Goal: Find specific page/section: Find specific page/section

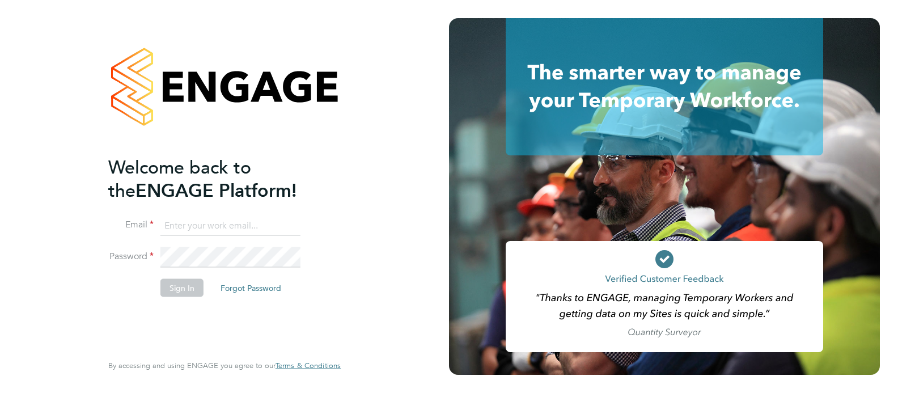
type input "[EMAIL_ADDRESS][DOMAIN_NAME]"
click at [197, 280] on button "Sign In" at bounding box center [181, 287] width 43 height 18
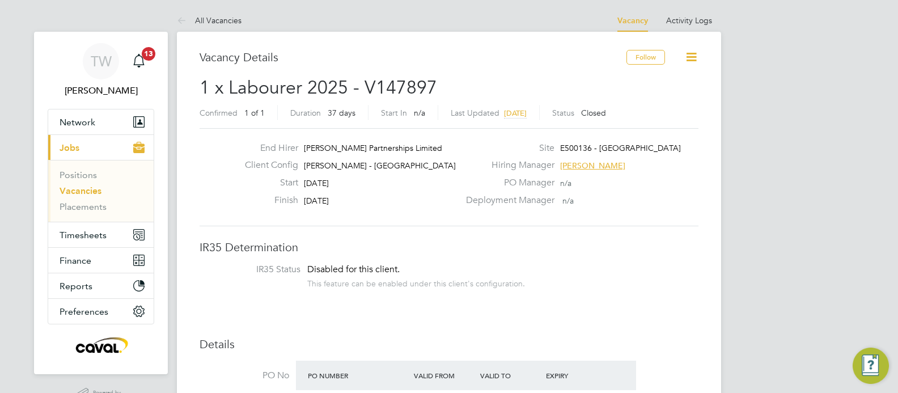
click at [95, 192] on link "Vacancies" at bounding box center [80, 190] width 42 height 11
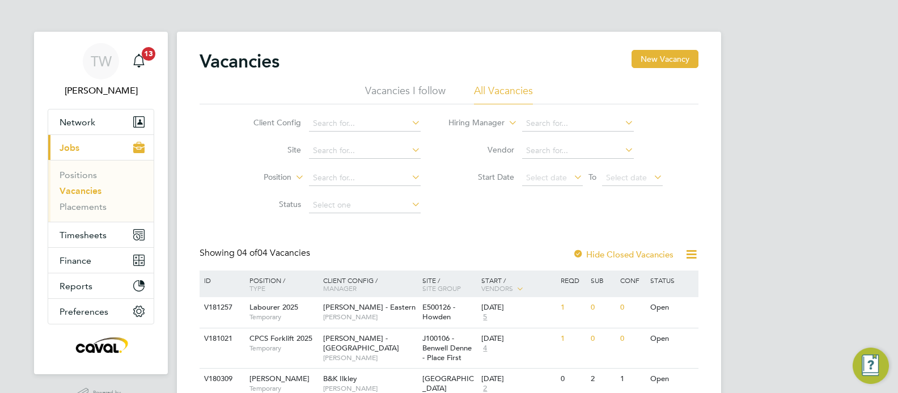
scroll to position [79, 0]
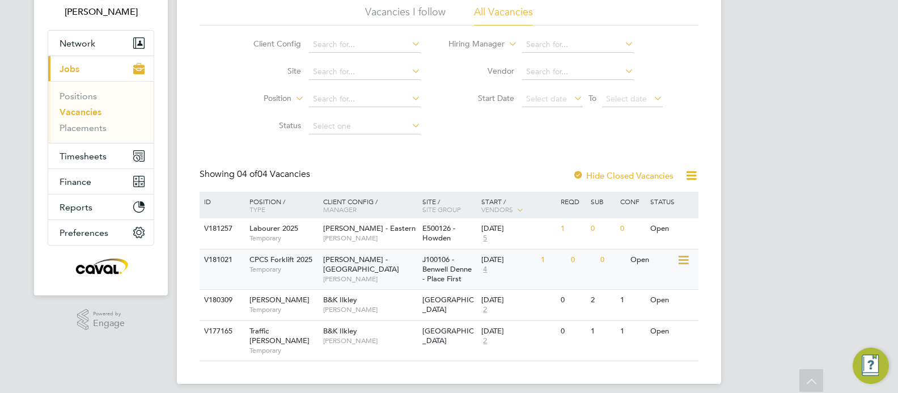
click at [679, 260] on icon at bounding box center [682, 260] width 11 height 14
click at [663, 284] on li "View Details" at bounding box center [656, 286] width 66 height 16
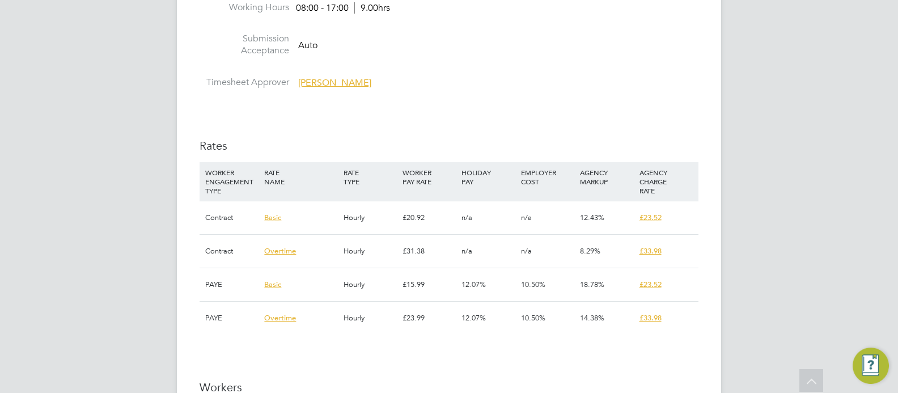
scroll to position [725, 0]
